Goal: Task Accomplishment & Management: Manage account settings

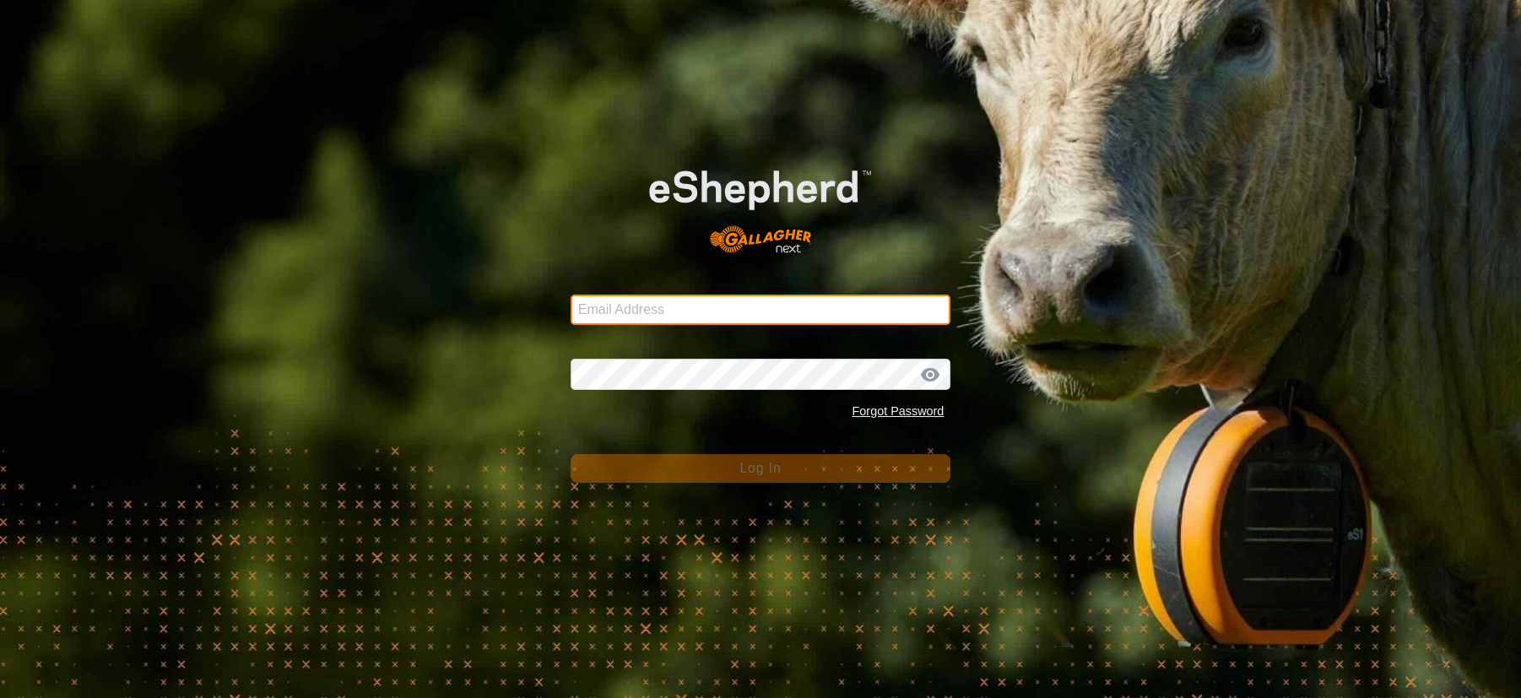
click at [712, 304] on input "Email Address" at bounding box center [761, 310] width 381 height 30
type input "eleanor.renaud@gmail.com"
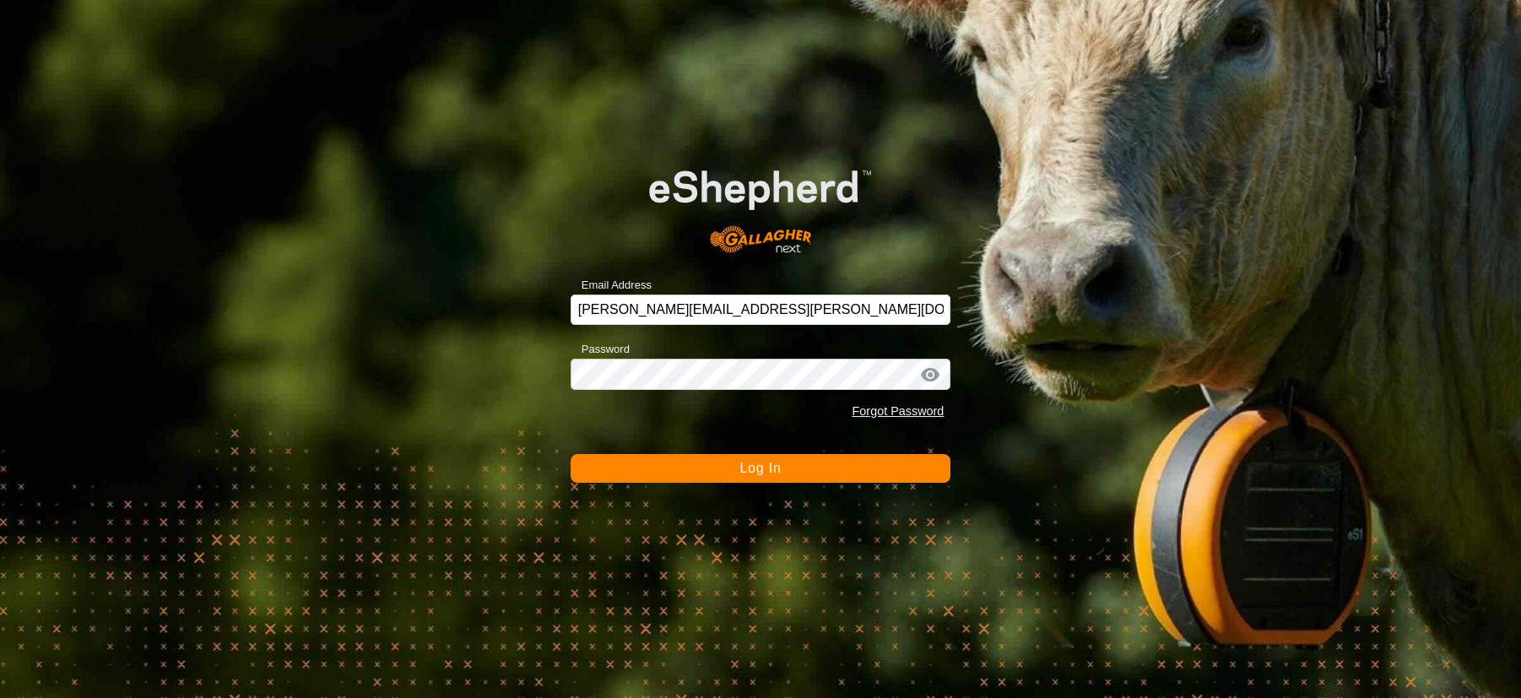
click at [751, 475] on span "Log In" at bounding box center [759, 468] width 41 height 14
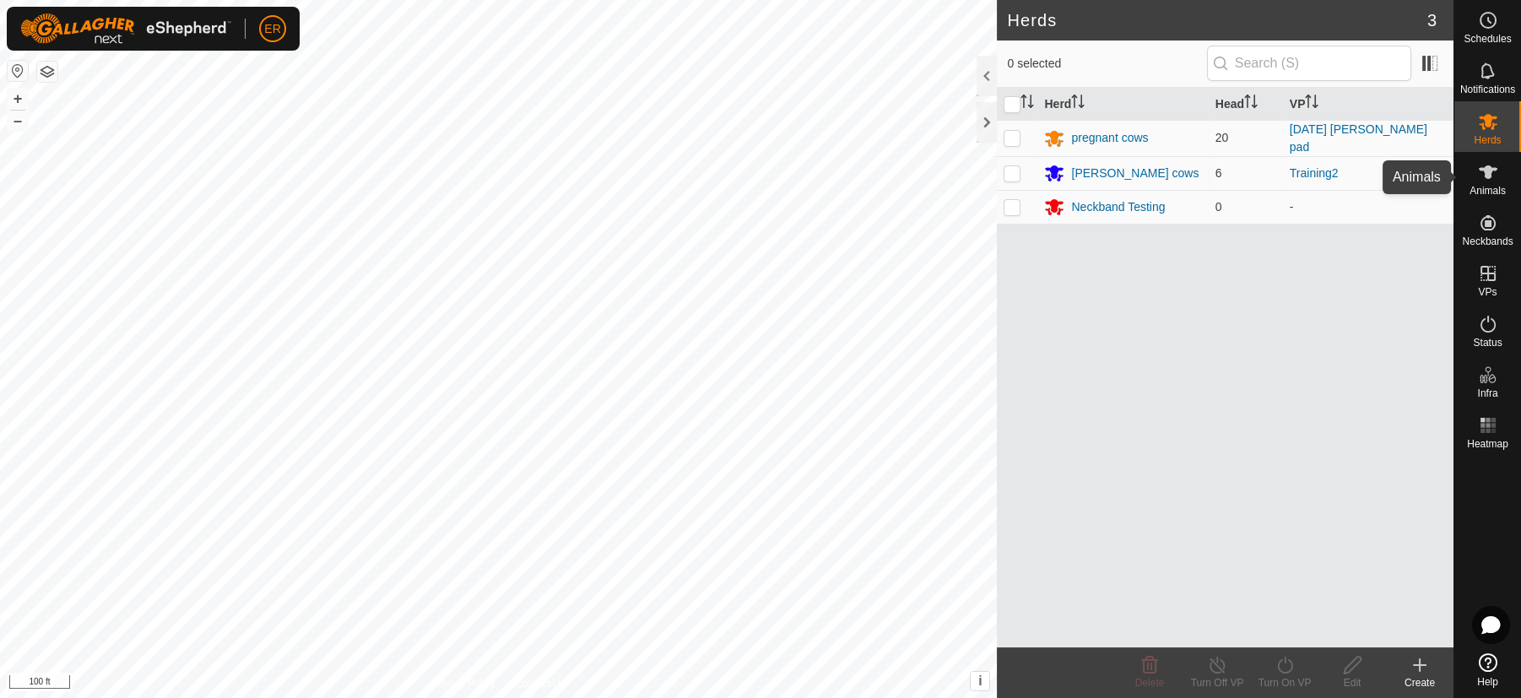
click at [1488, 172] on icon at bounding box center [1488, 172] width 19 height 14
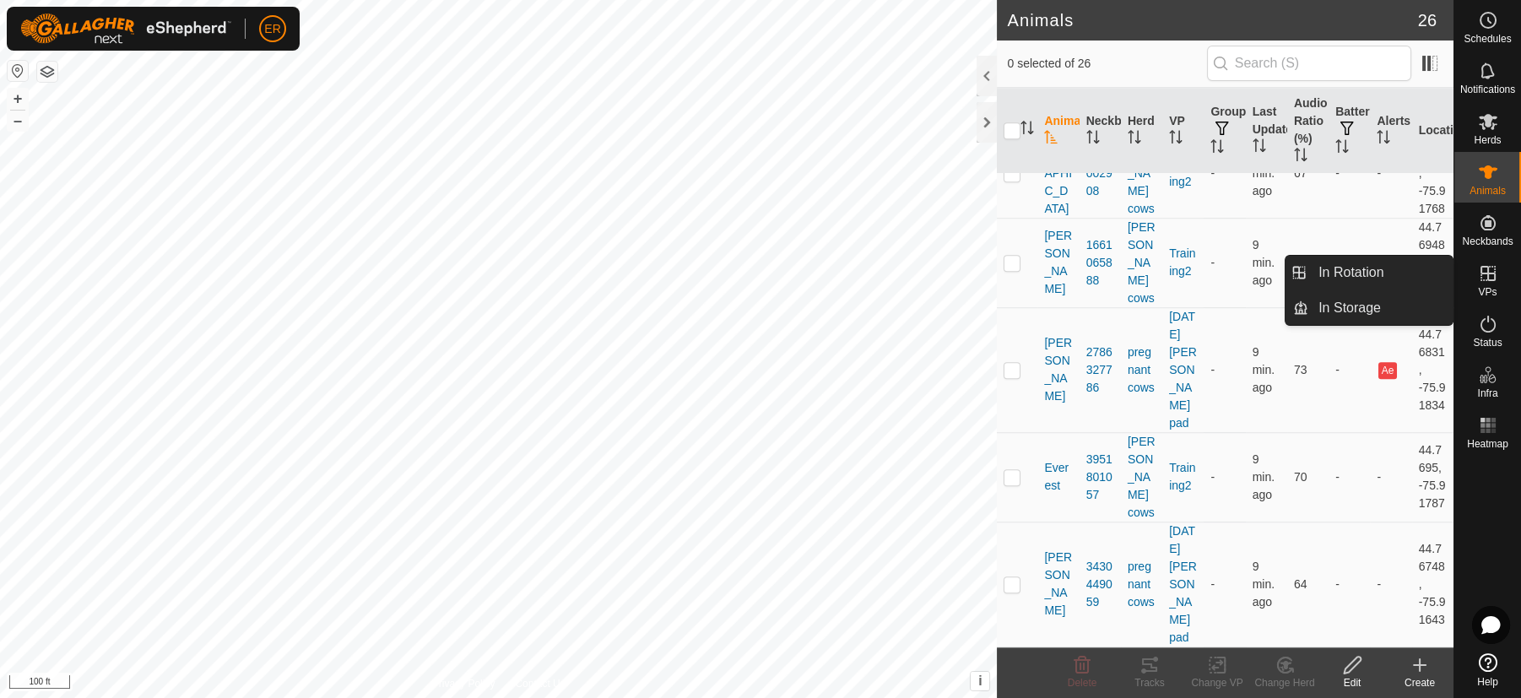
scroll to position [2648, 0]
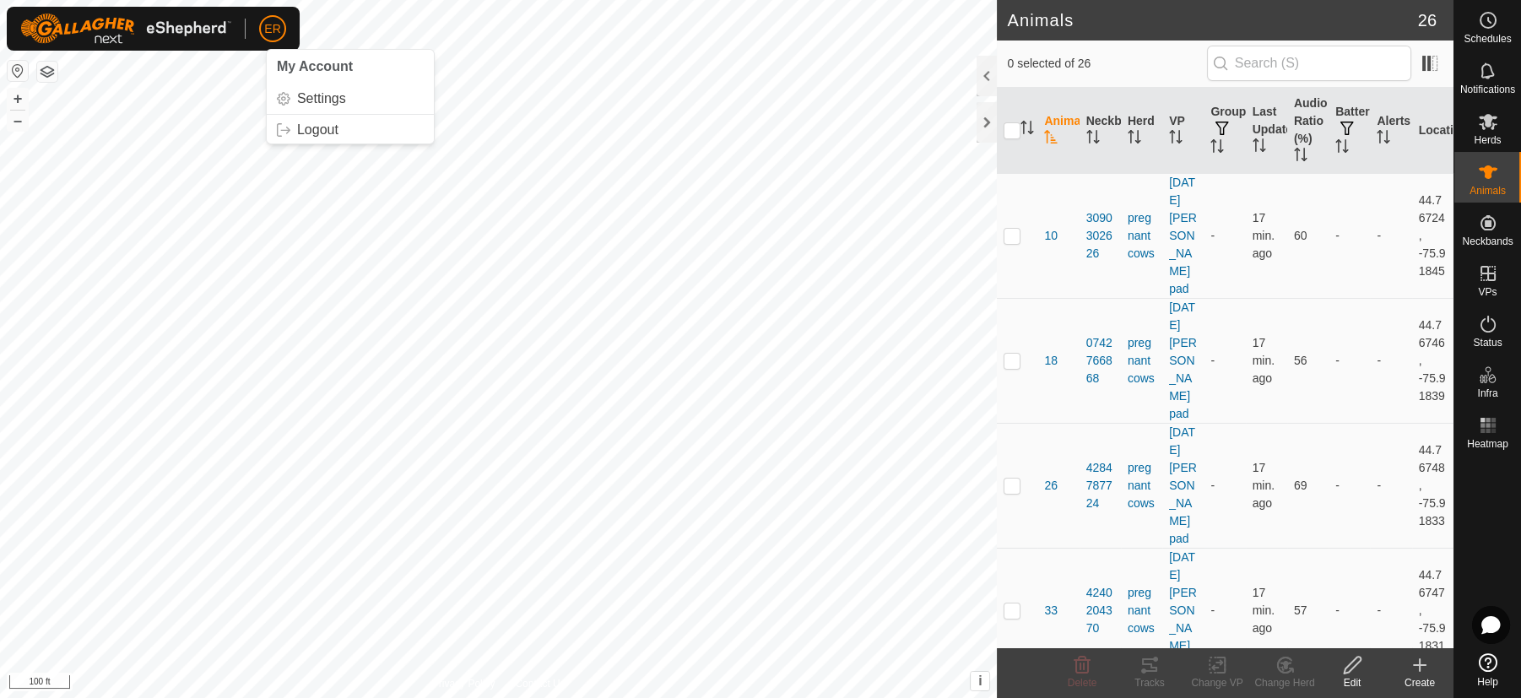
click at [278, 30] on span "ER" at bounding box center [272, 29] width 16 height 18
click at [312, 129] on link "Logout" at bounding box center [350, 129] width 167 height 27
